Goal: Task Accomplishment & Management: Use online tool/utility

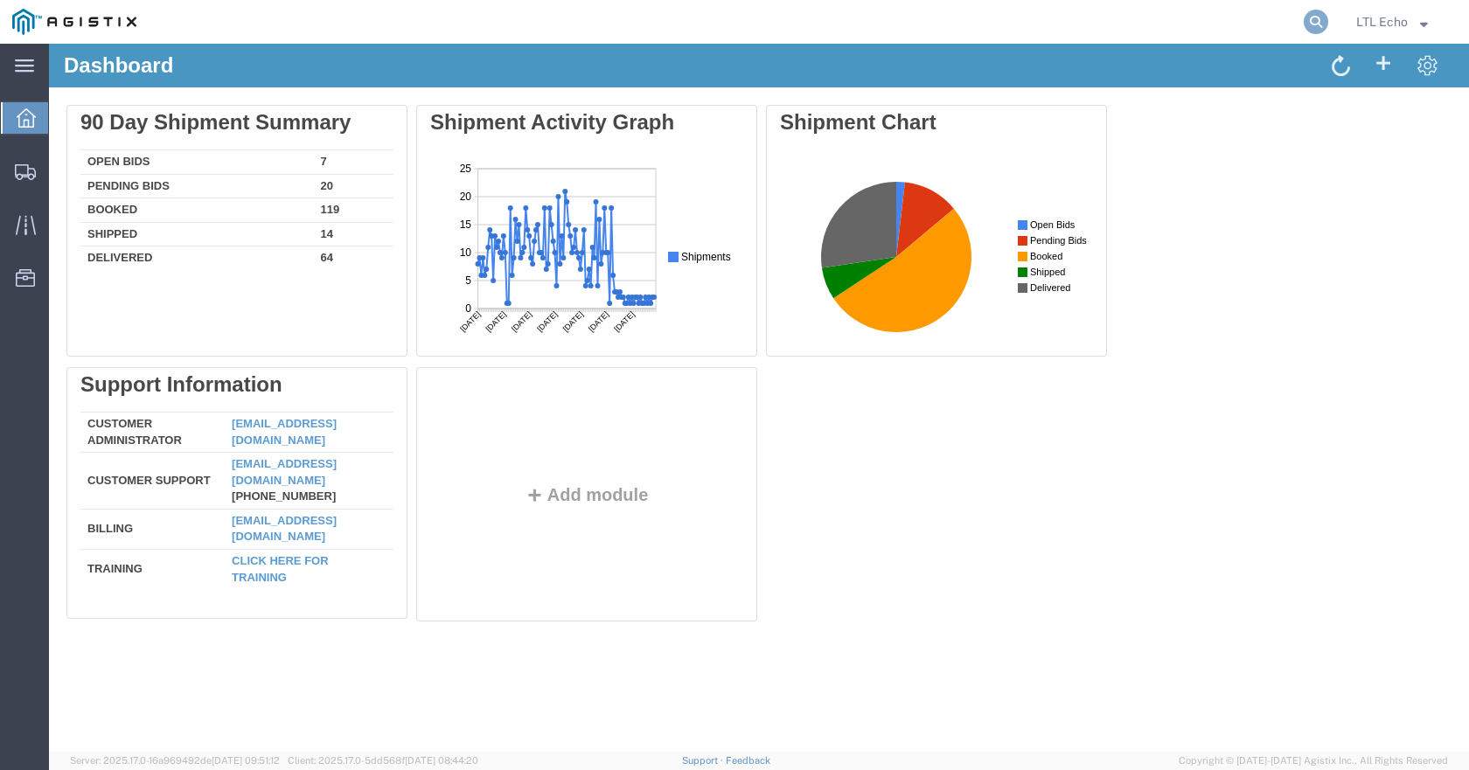
click at [1314, 12] on icon at bounding box center [1315, 22] width 24 height 24
paste input "56526391"
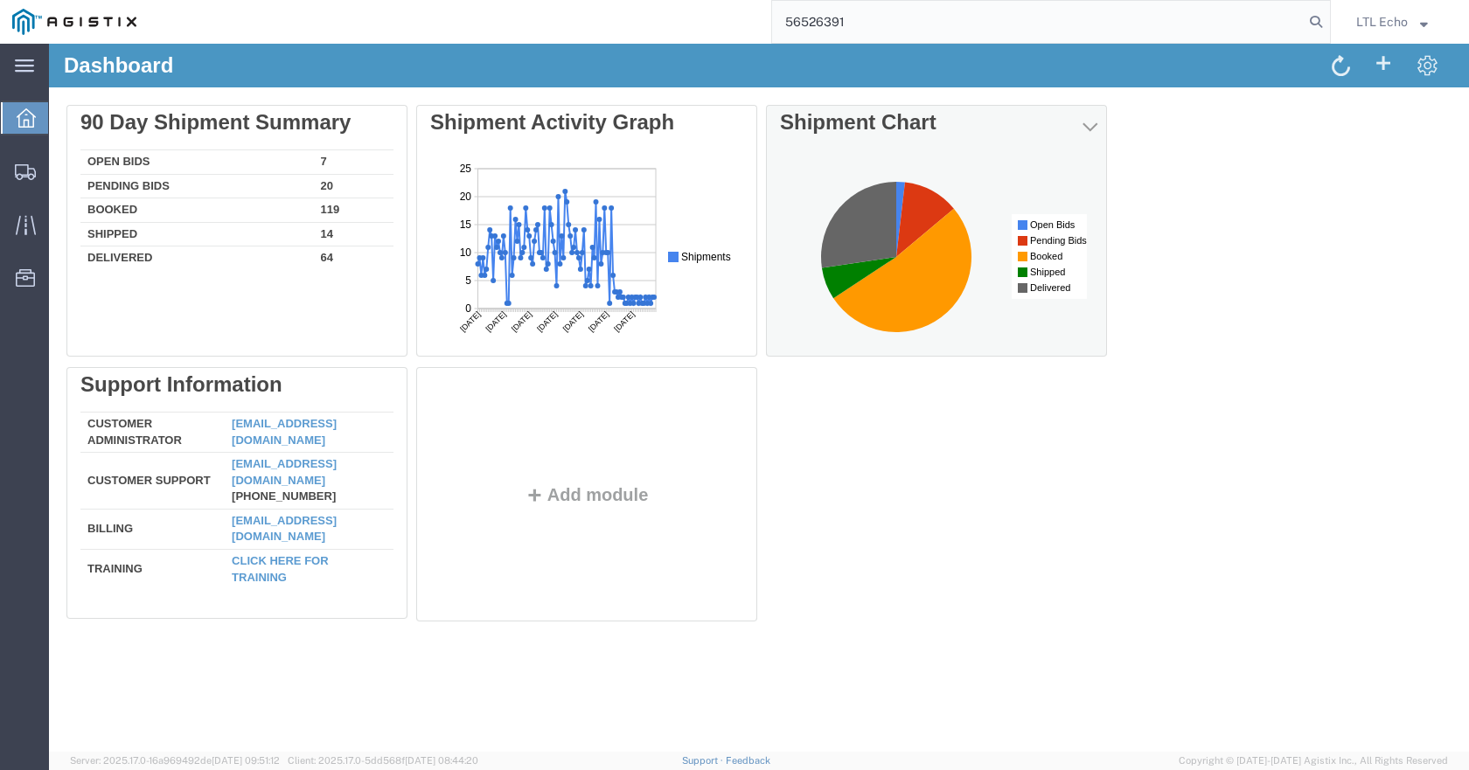
type input "56526391"
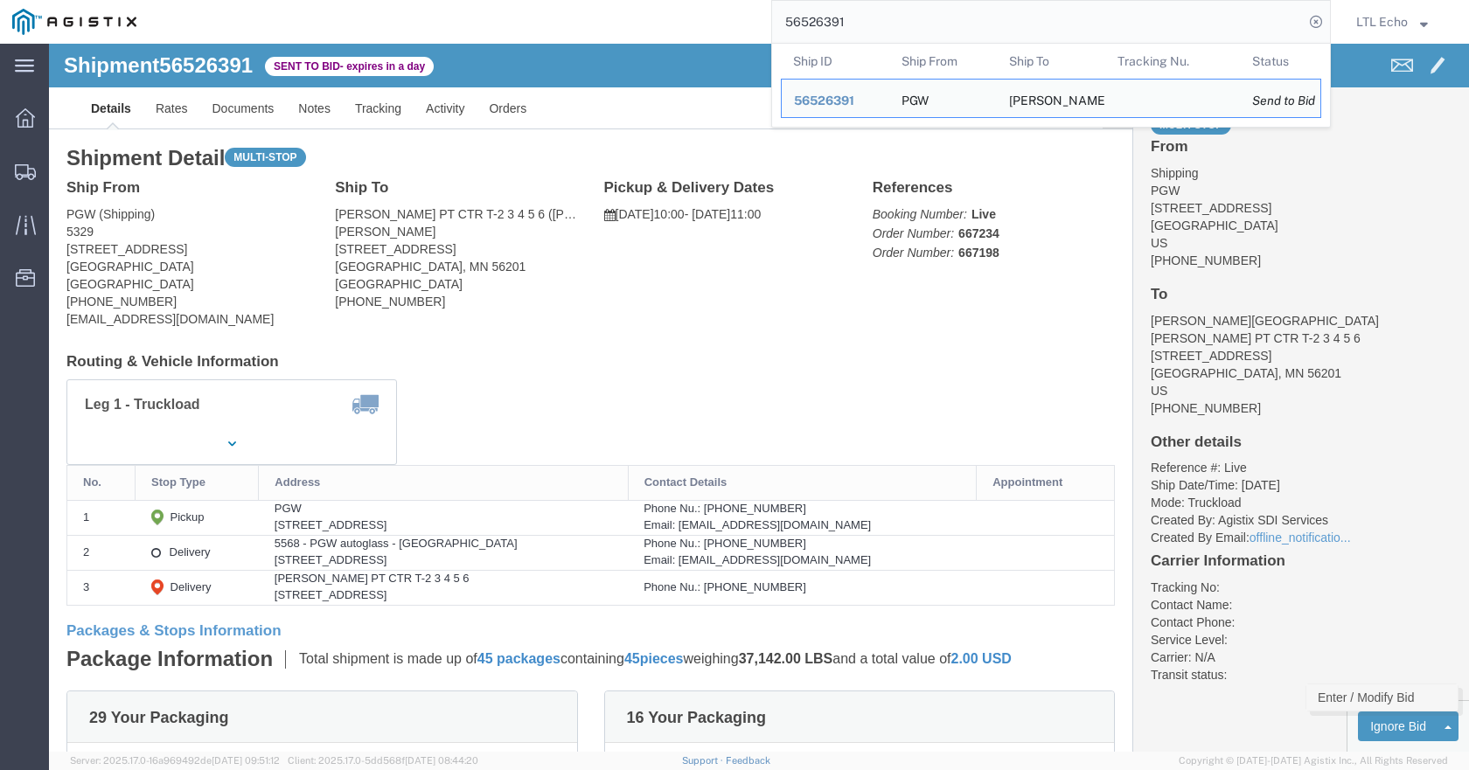
click link "Enter / Modify Bid"
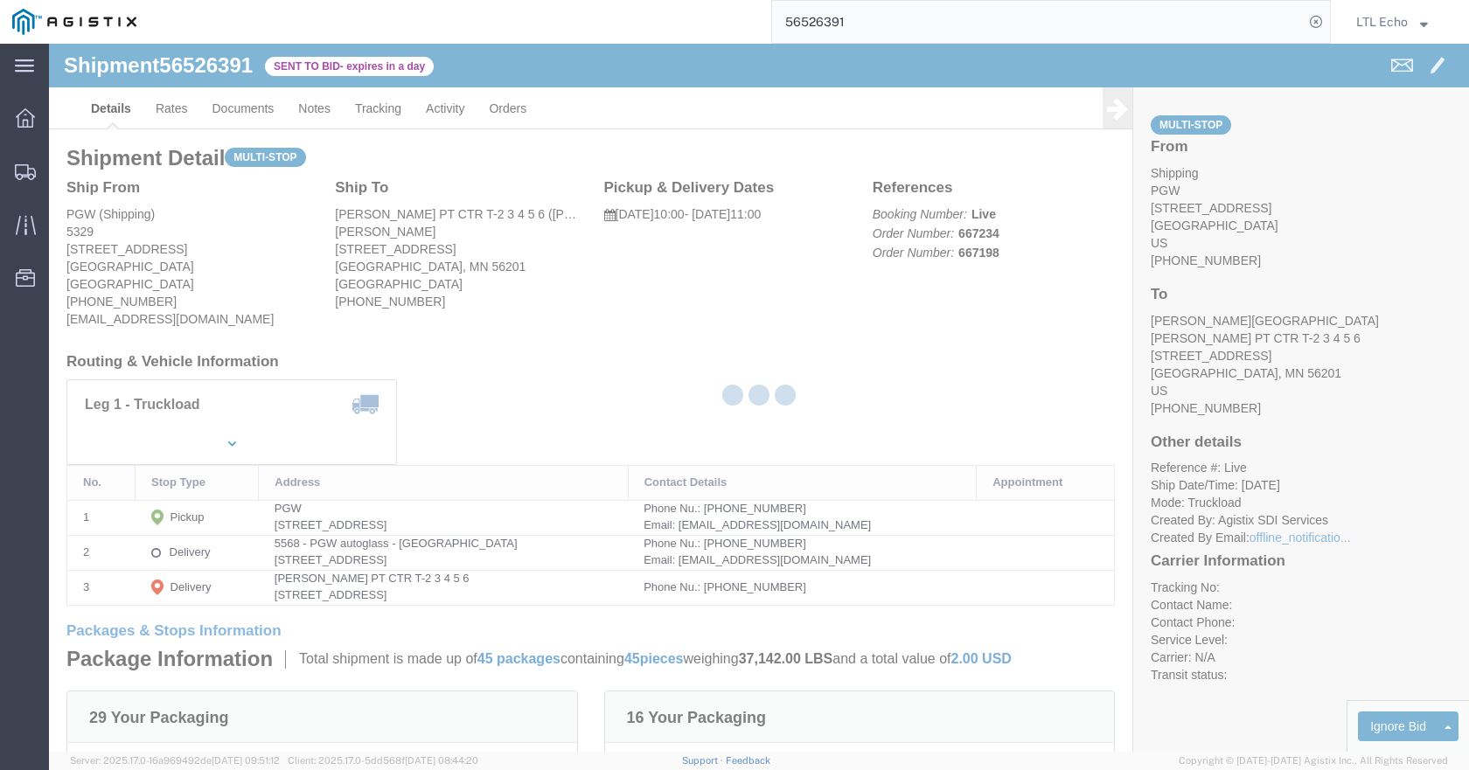
select select "4622"
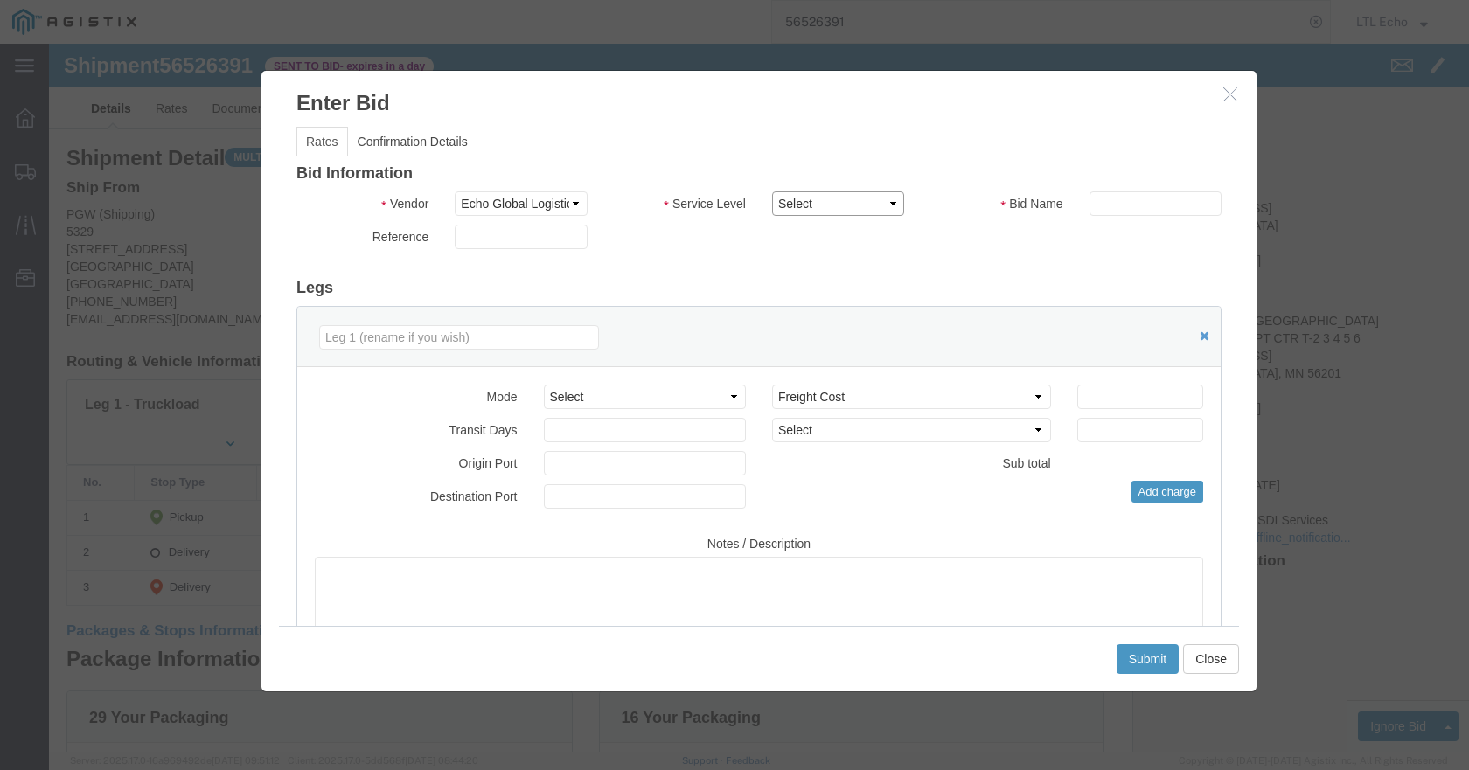
click select "Select Guaranteed Next Day LTL Standard 3-5 Day Rail TL Standard 3 - 5 Day"
select select "13989"
click select "Select Guaranteed Next Day LTL Standard 3-5 Day Rail TL Standard 3 - 5 Day"
paste input "56526391"
type input "56526391"
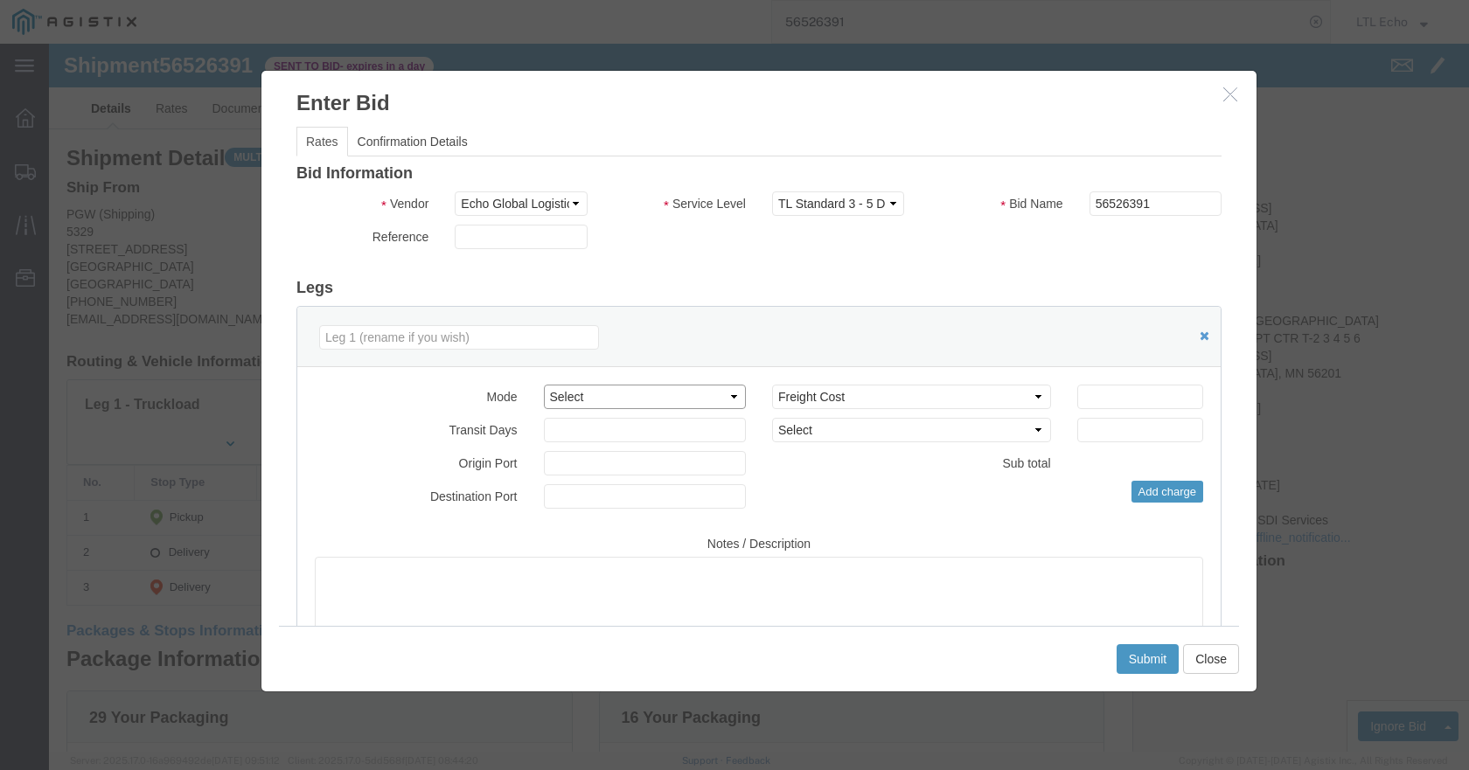
click select "Select Air Less than Truckload Multi-Leg Ocean Freight Rail Small Parcel Truckl…"
select select "TL"
click select "Select Air Less than Truckload Multi-Leg Ocean Freight Rail Small Parcel Truckl…"
click input "number"
type input "2250"
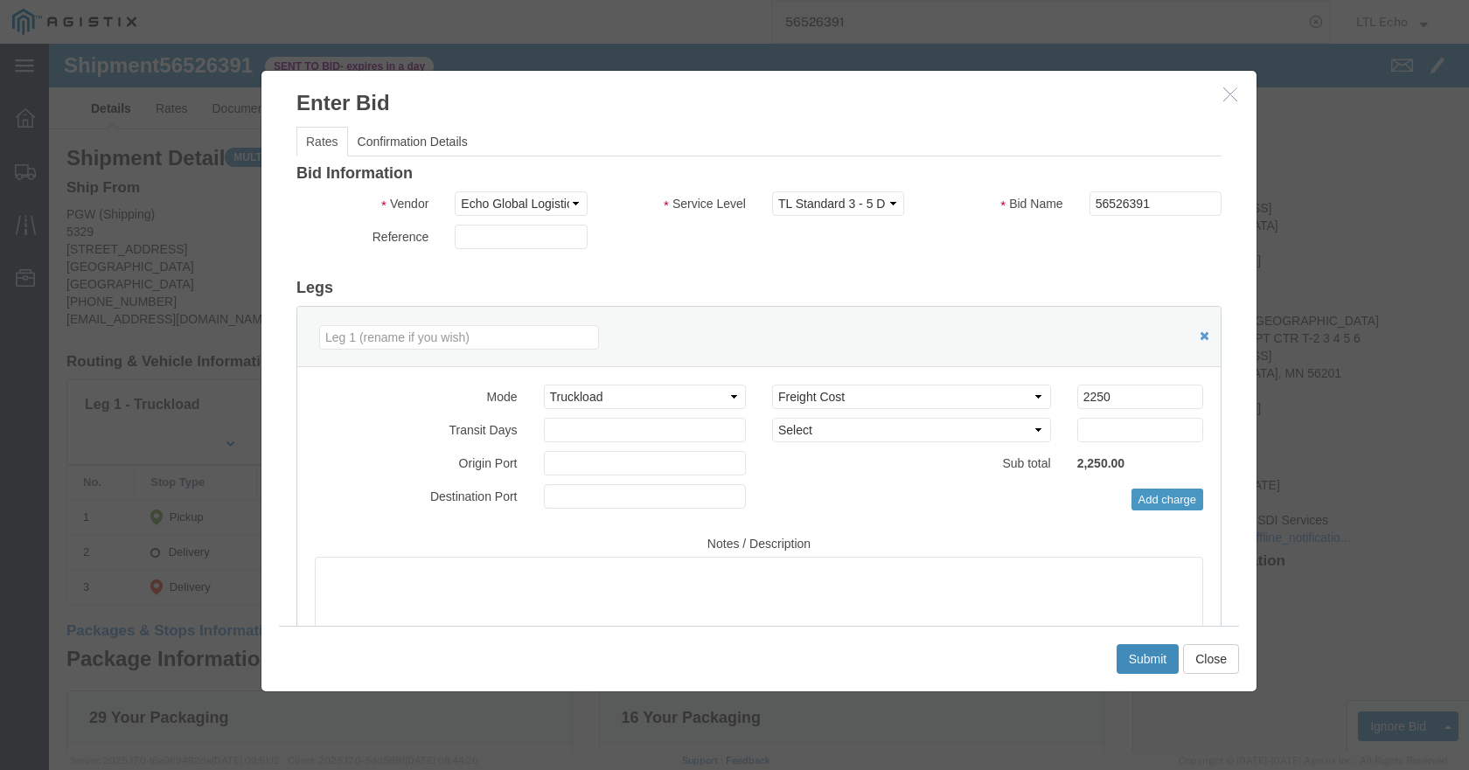
click button "Submit"
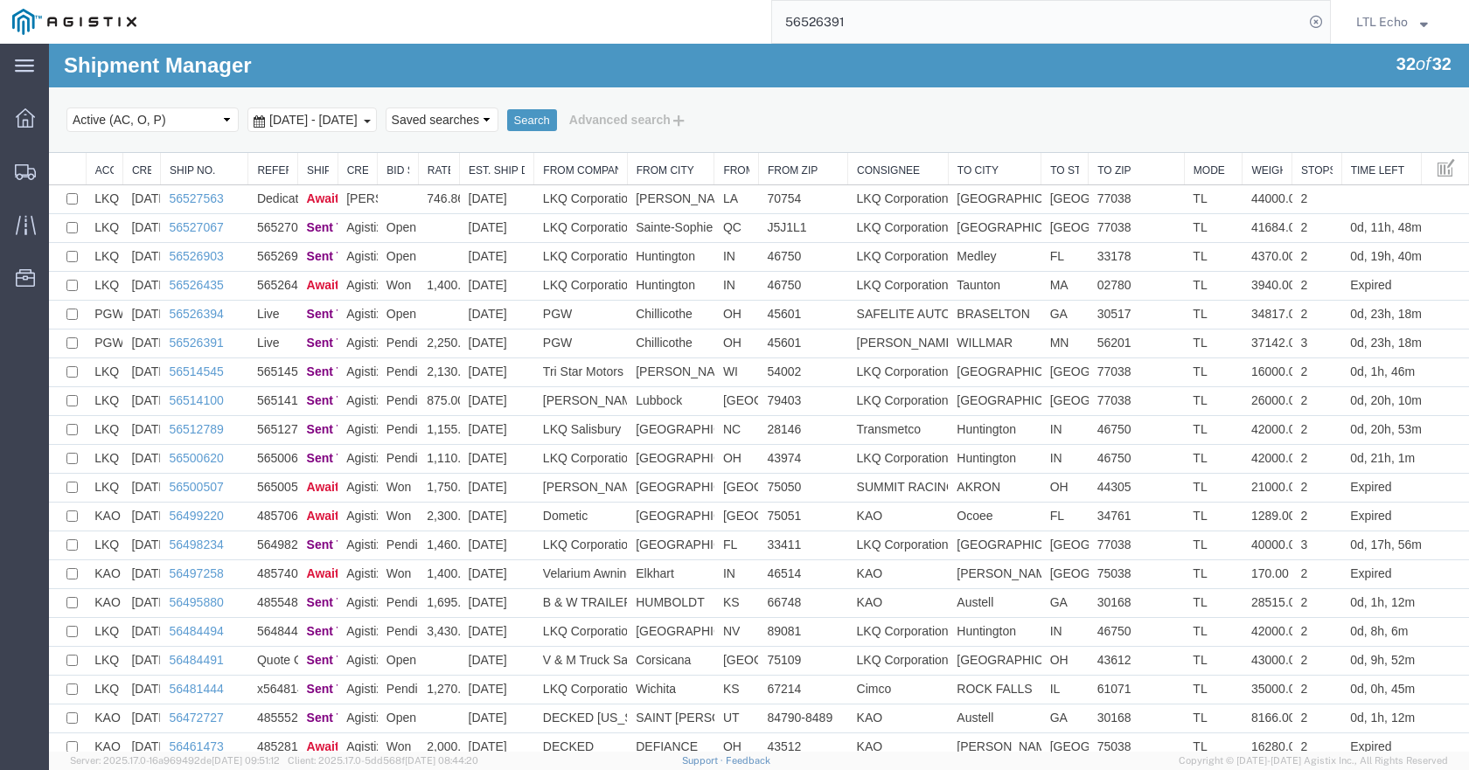
click at [803, 25] on input "56526391" at bounding box center [1037, 22] width 531 height 42
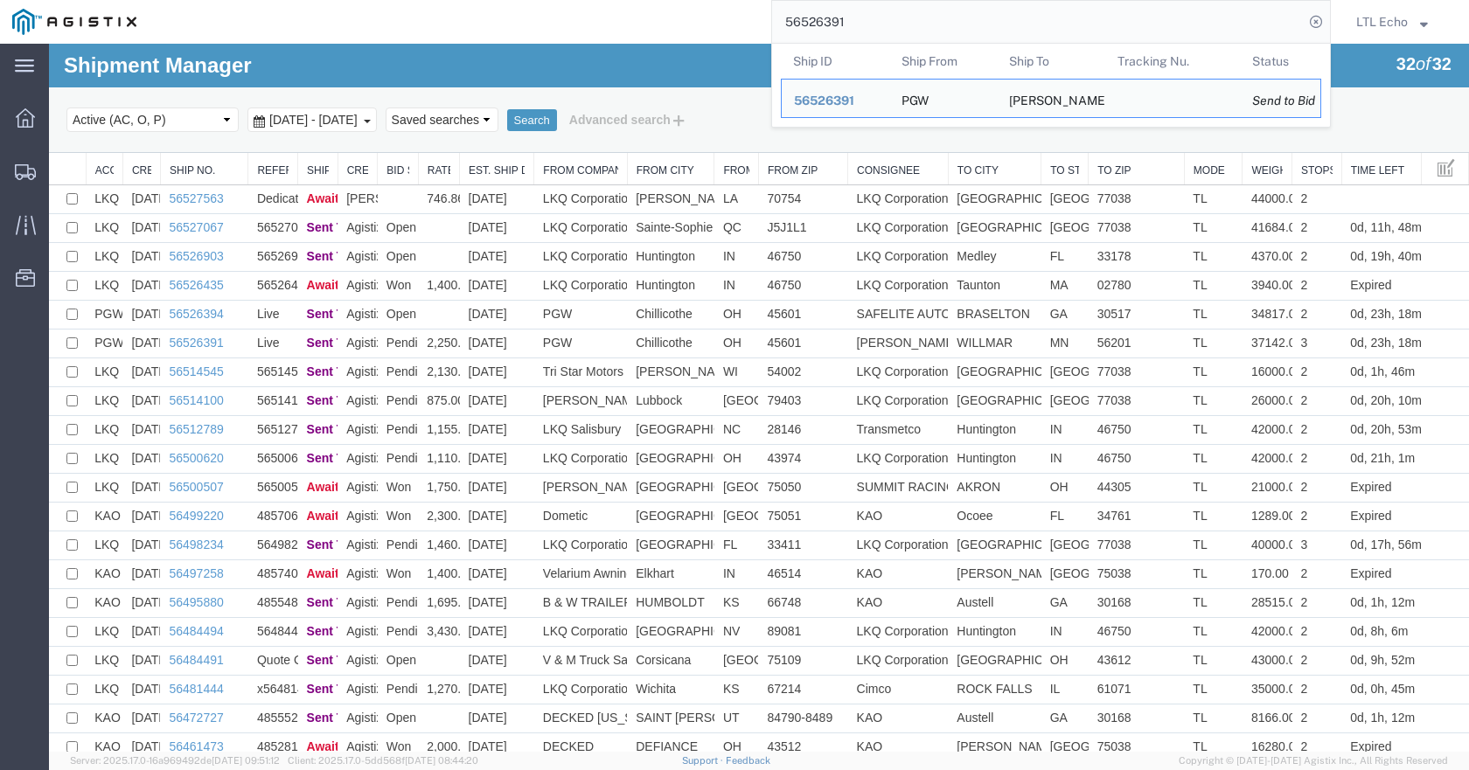
paste input "4"
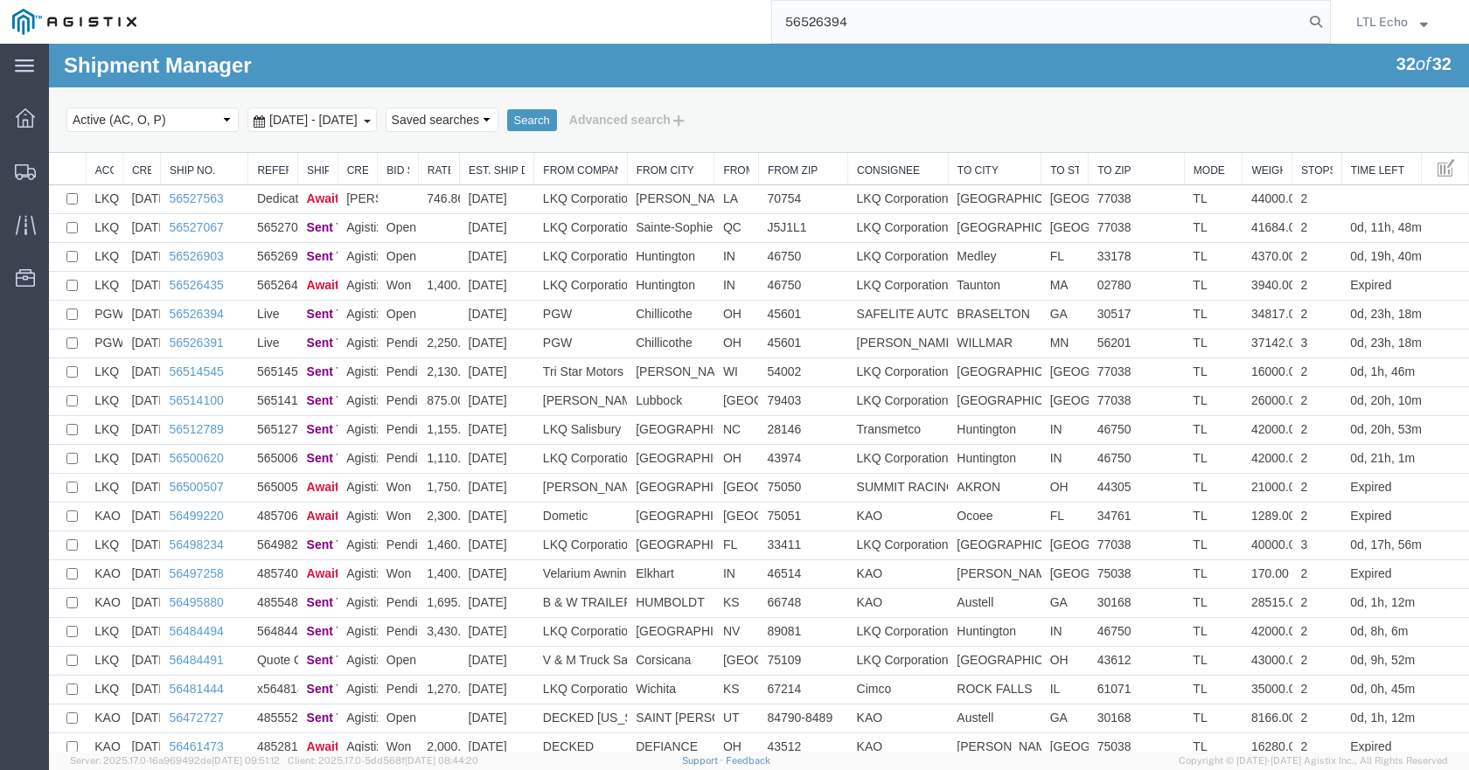
type input "56526394"
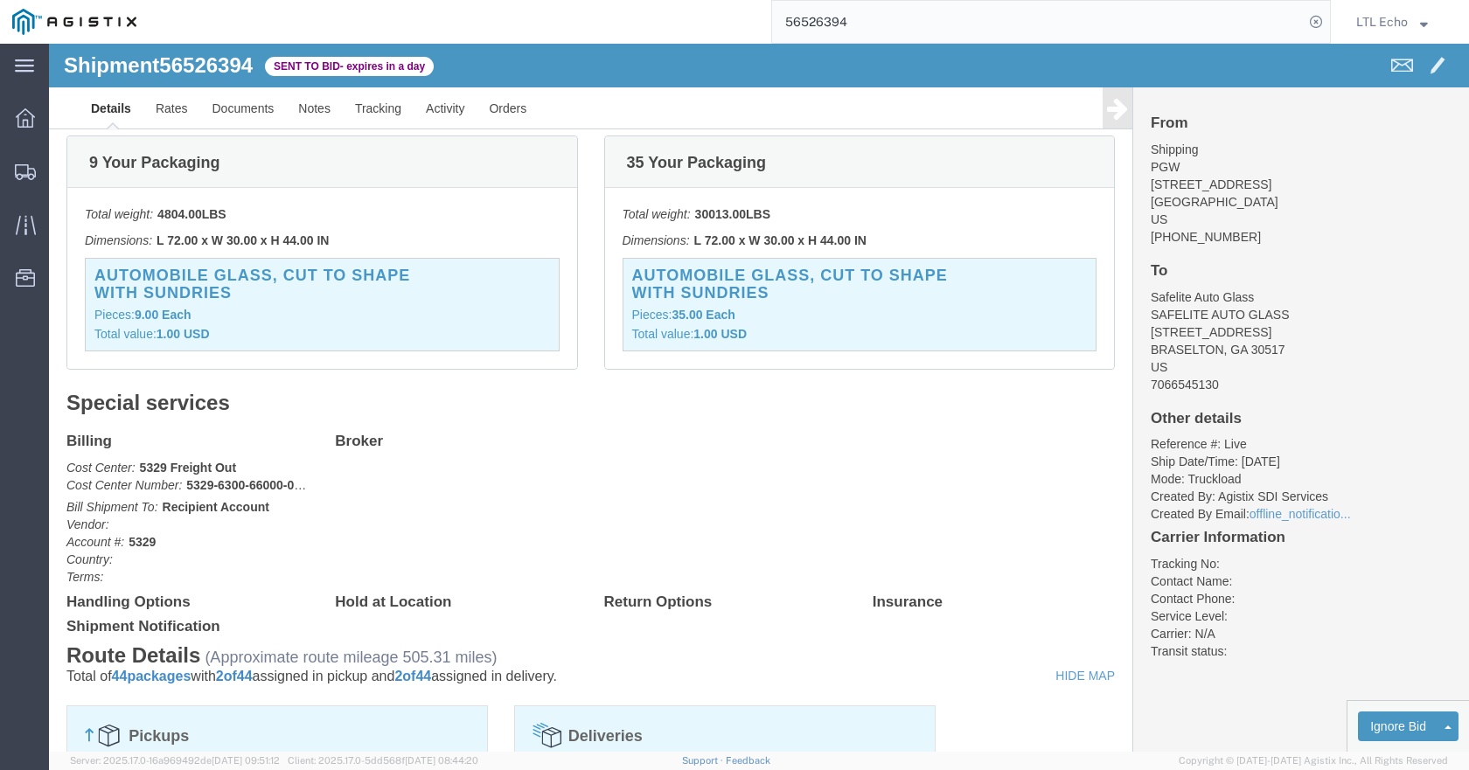
scroll to position [437, 0]
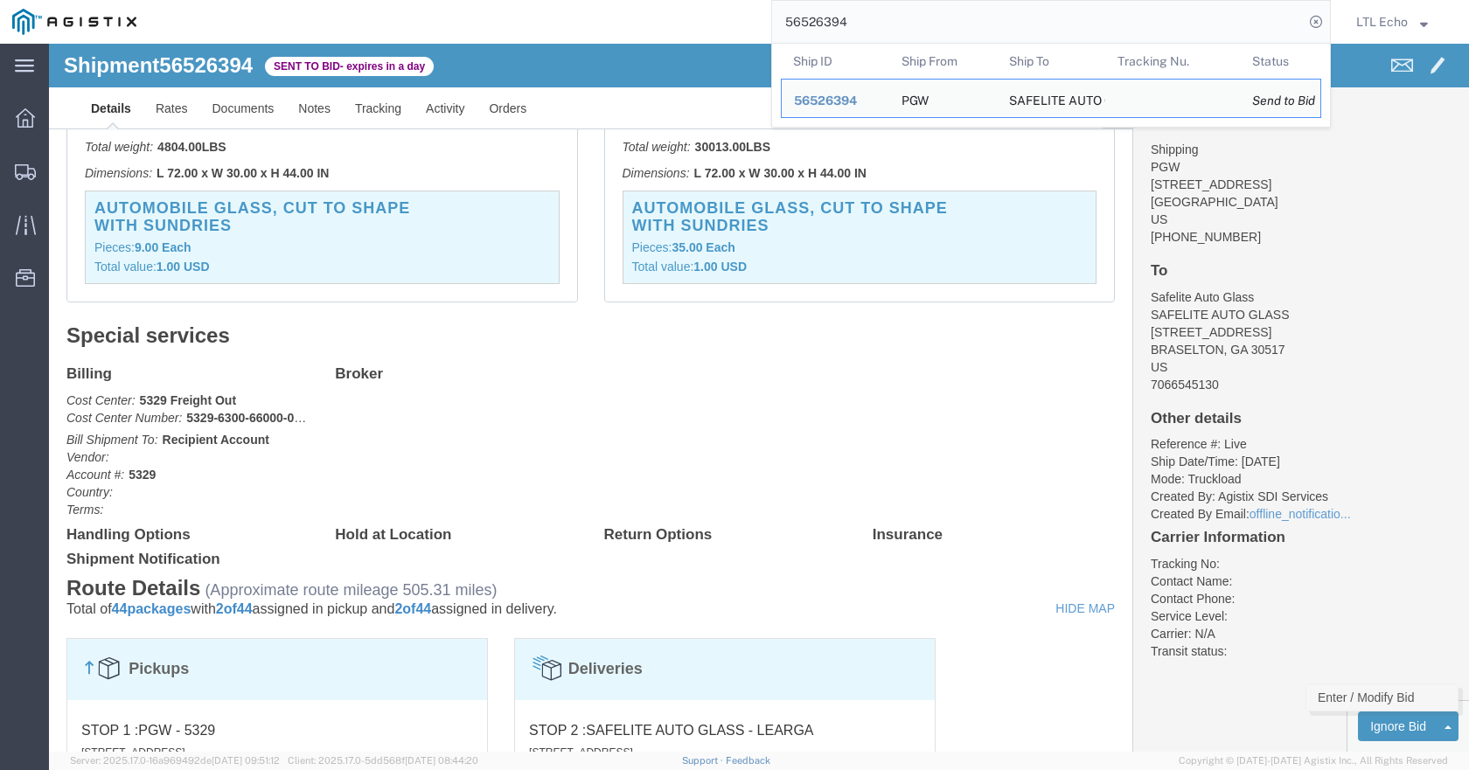
click link "Enter / Modify Bid"
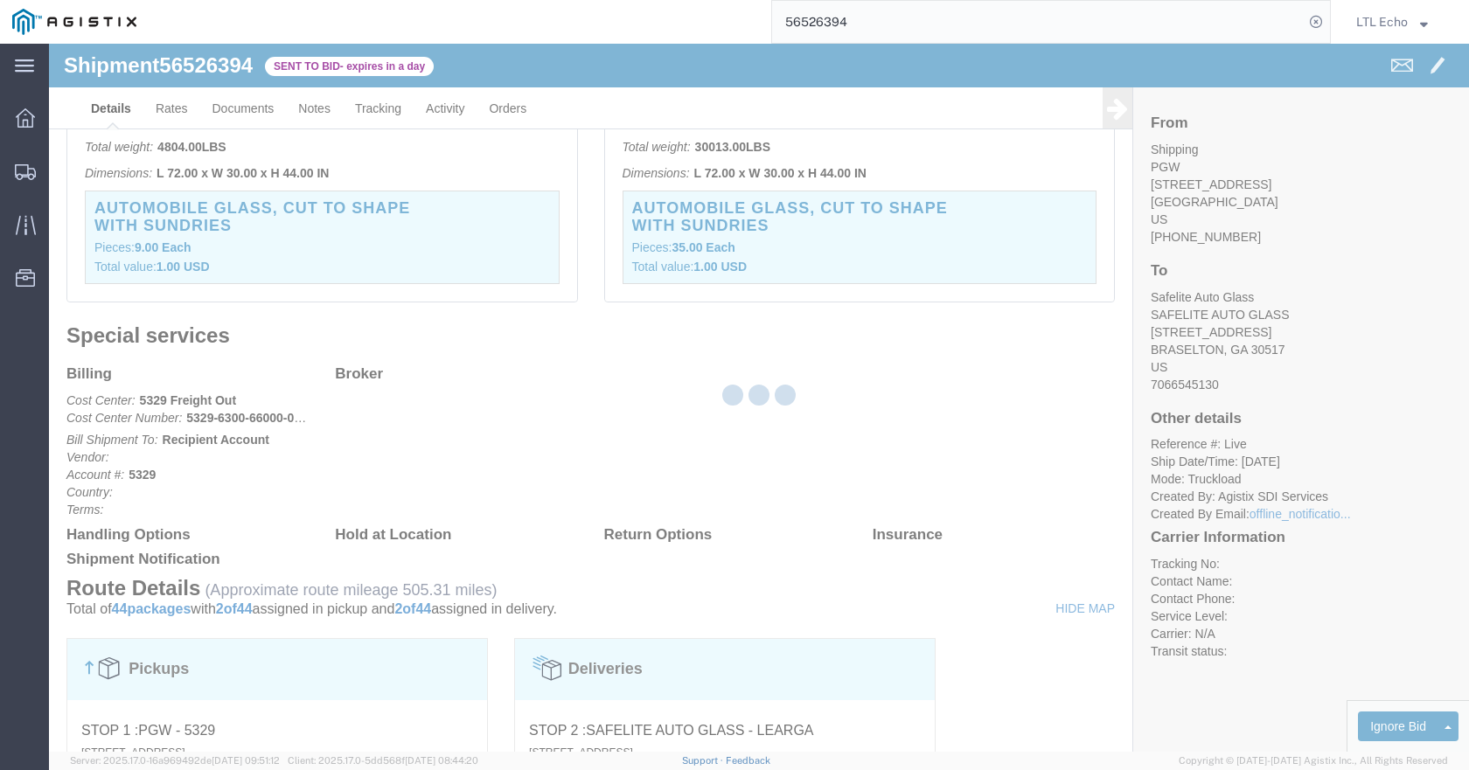
select select "4622"
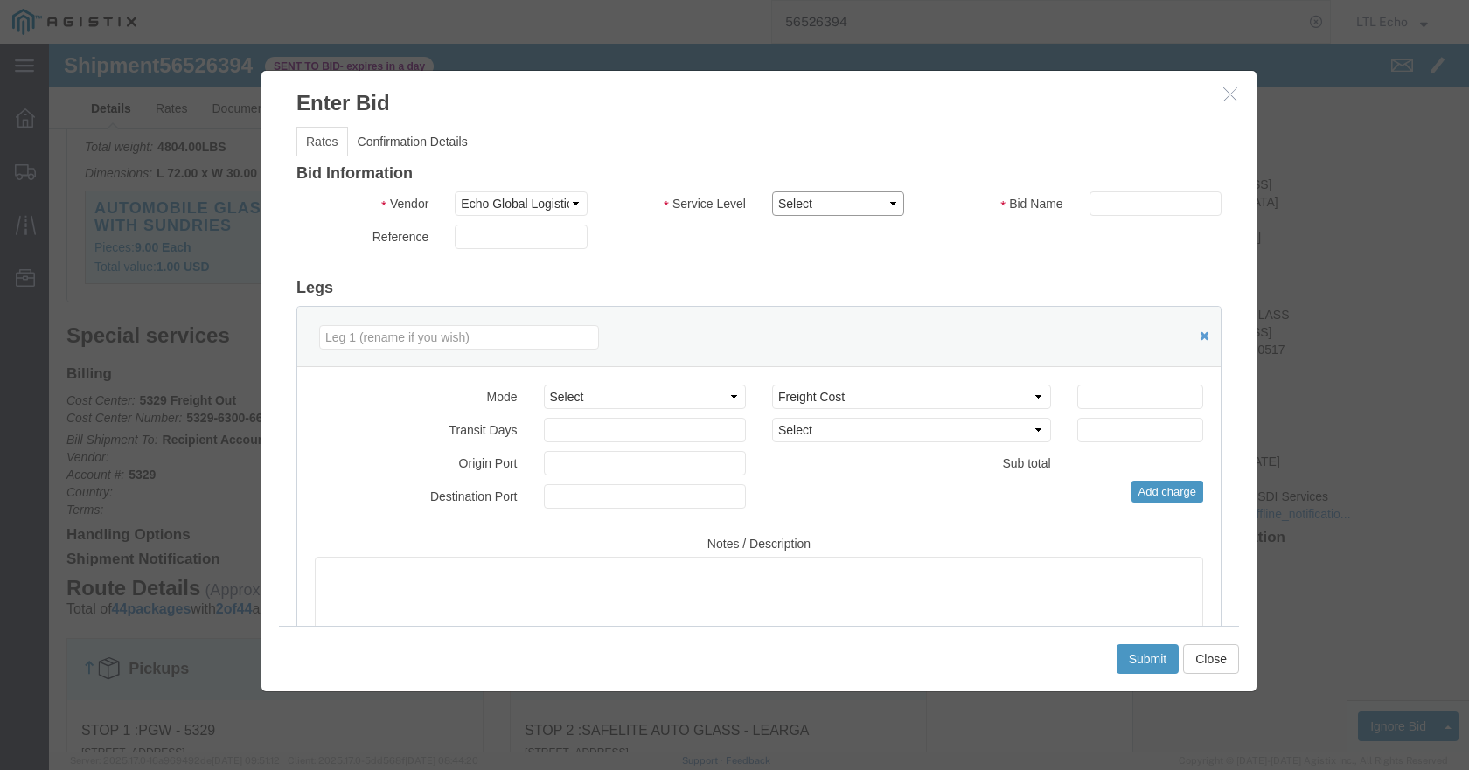
drag, startPoint x: 739, startPoint y: 151, endPoint x: 740, endPoint y: 168, distance: 16.7
click select "Select Guaranteed Next Day LTL Standard 3-5 Day Rail TL Standard 3 - 5 Day"
select select "13989"
click select "Select Guaranteed Next Day LTL Standard 3-5 Day Rail TL Standard 3 - 5 Day"
paste input "56526394"
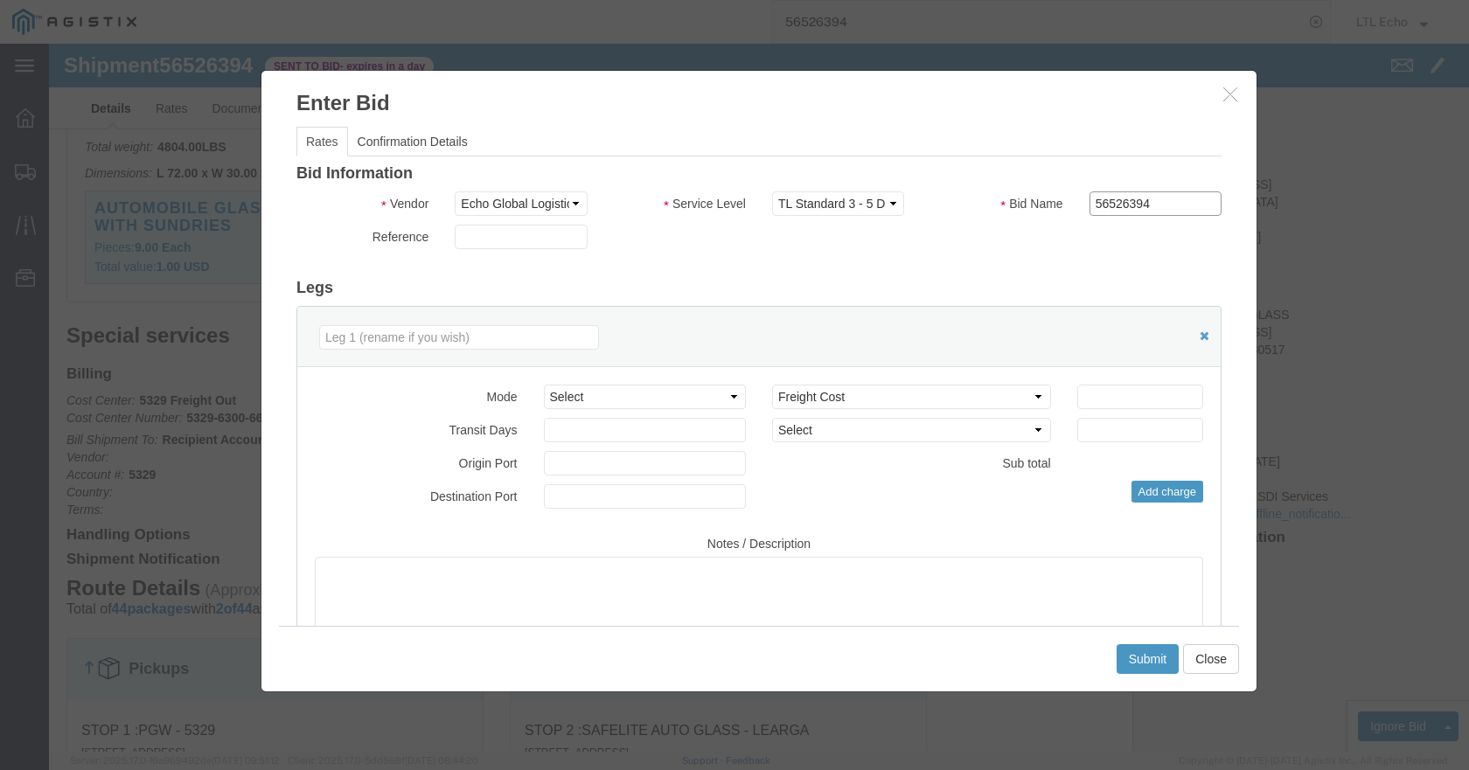
type input "56526394"
click select "Select Air Less than Truckload Multi-Leg Ocean Freight Rail Small Parcel Truckl…"
select select "TL"
click select "Select Air Less than Truckload Multi-Leg Ocean Freight Rail Small Parcel Truckl…"
click input "number"
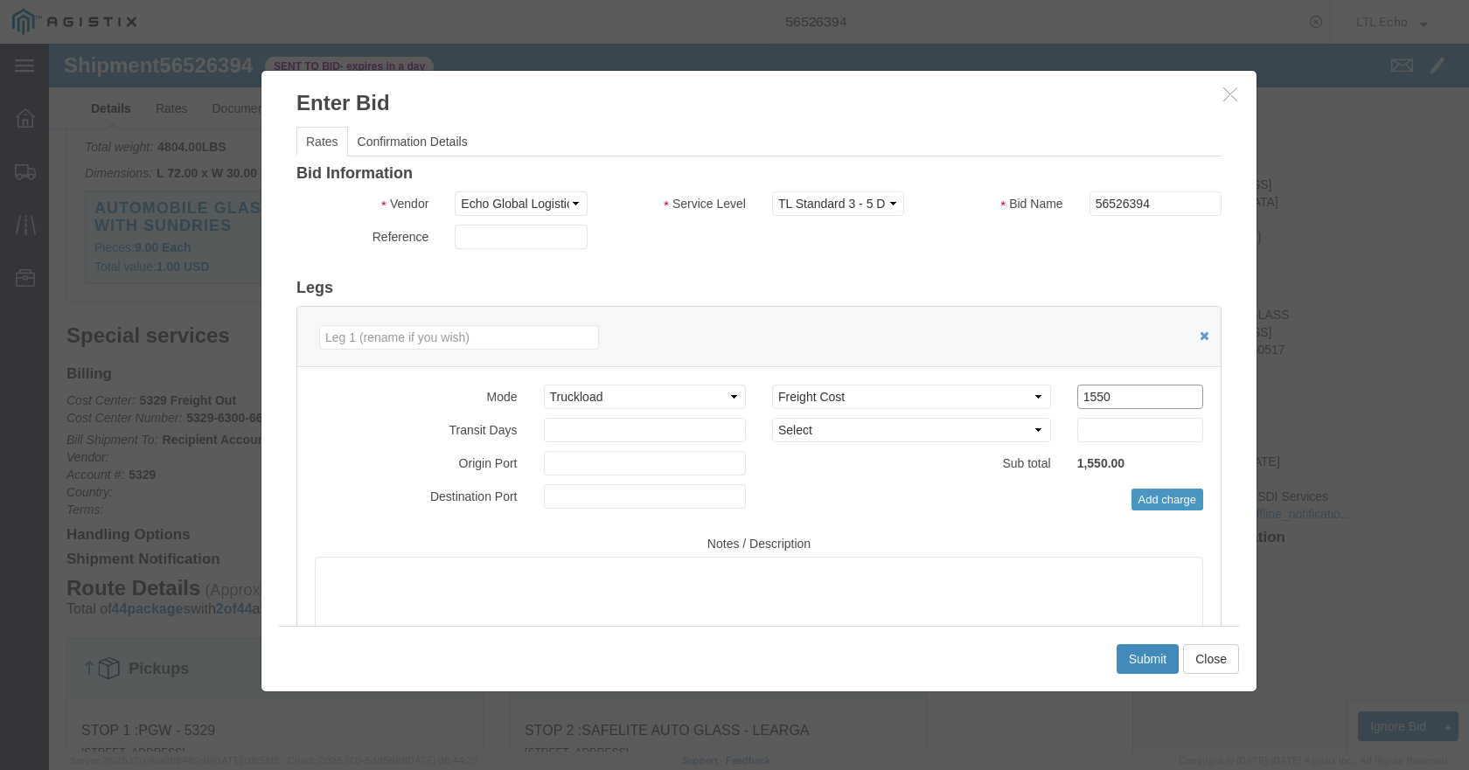
type input "1550"
click button "Submit"
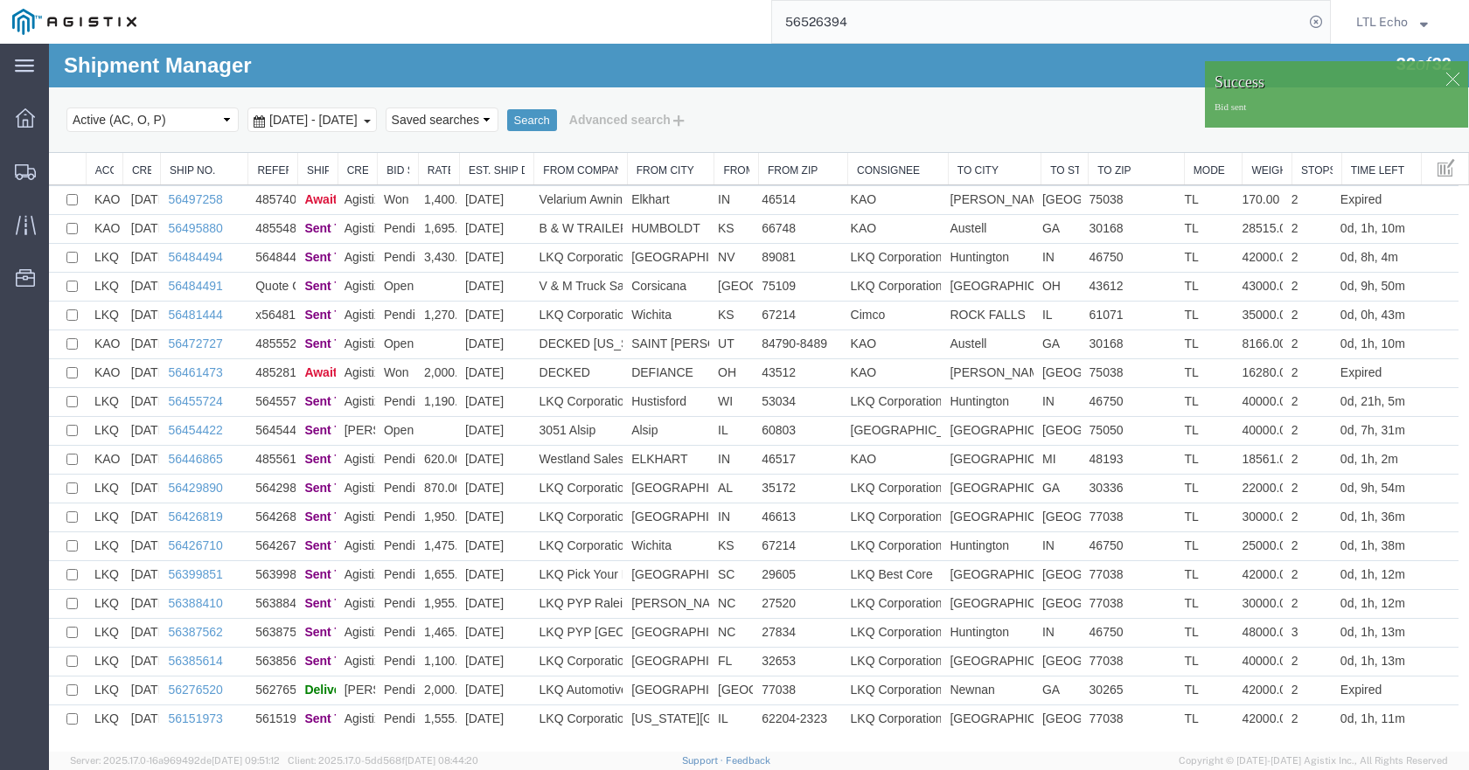
scroll to position [374, 0]
